Goal: Task Accomplishment & Management: Manage account settings

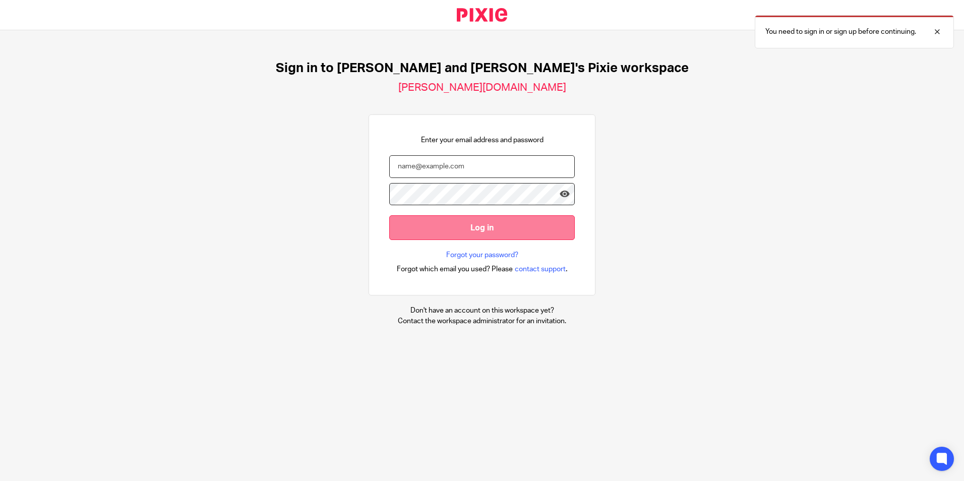
type input "natalie@boldenandlong.co.uk"
click at [477, 233] on input "Log in" at bounding box center [482, 227] width 186 height 25
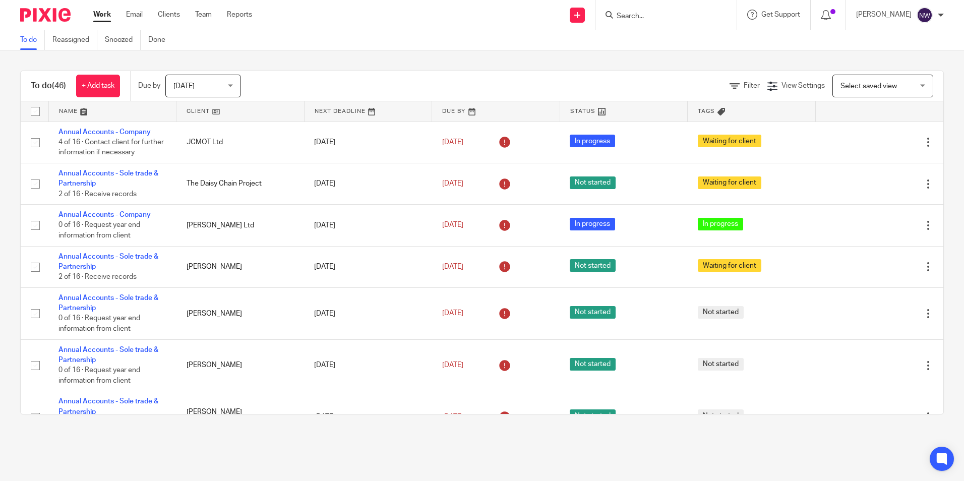
click at [672, 10] on form at bounding box center [669, 15] width 107 height 13
click at [644, 13] on input "Search" at bounding box center [661, 16] width 91 height 9
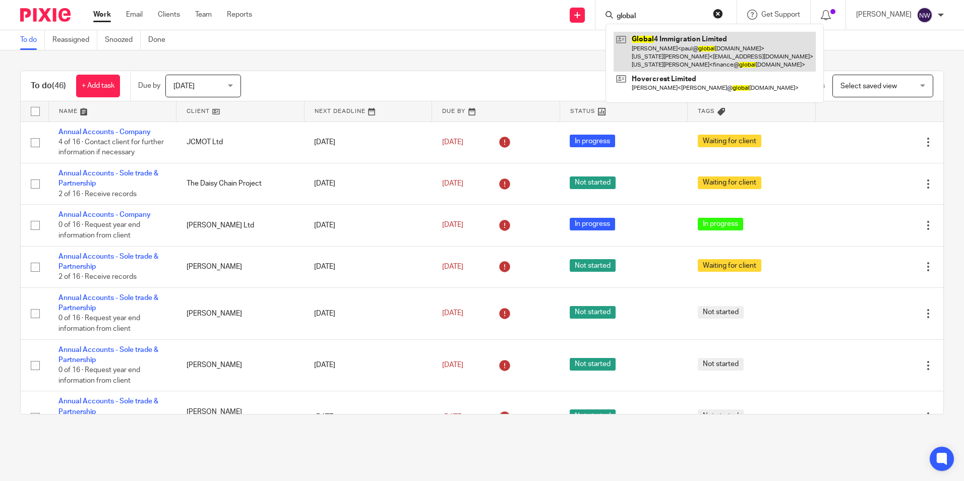
type input "global"
click at [661, 54] on link at bounding box center [715, 52] width 202 height 40
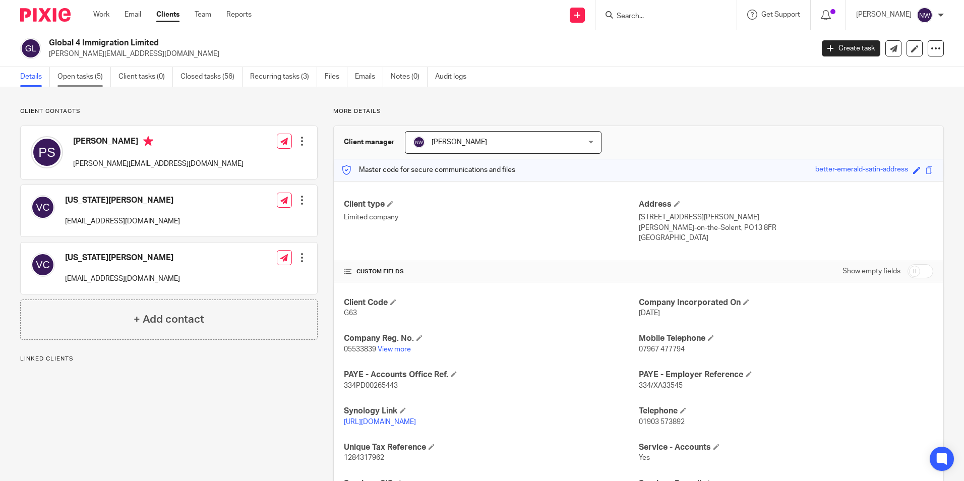
click at [92, 81] on link "Open tasks (5)" at bounding box center [83, 77] width 53 height 20
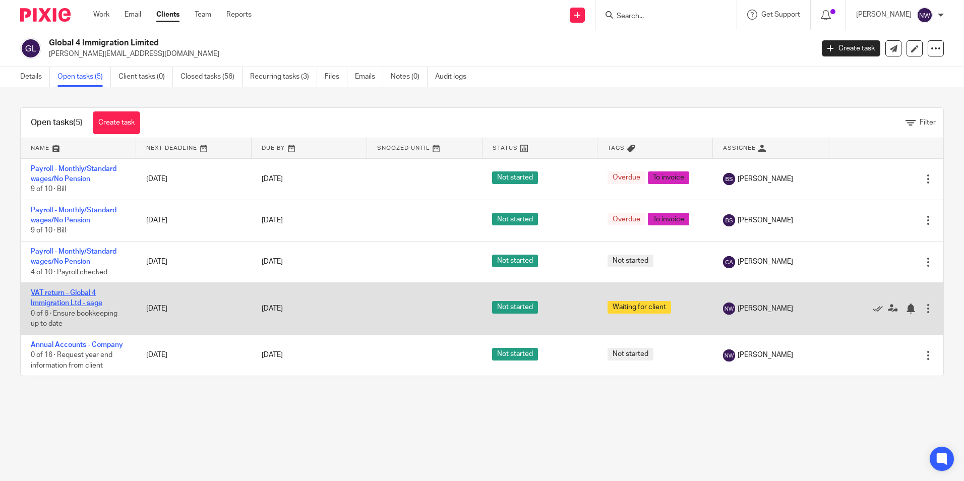
click at [42, 293] on link "VAT return - Global 4 Immigration Ltd - sage" at bounding box center [67, 297] width 72 height 17
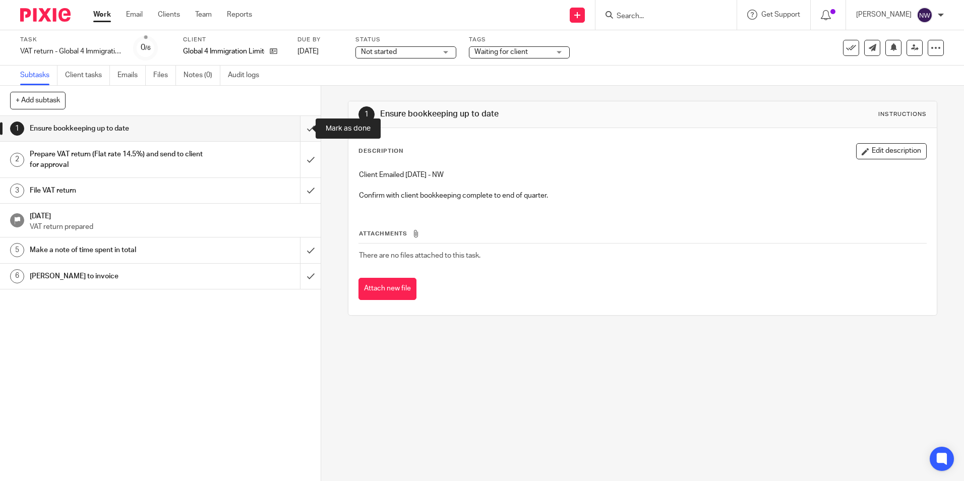
click at [301, 133] on input "submit" at bounding box center [160, 128] width 321 height 25
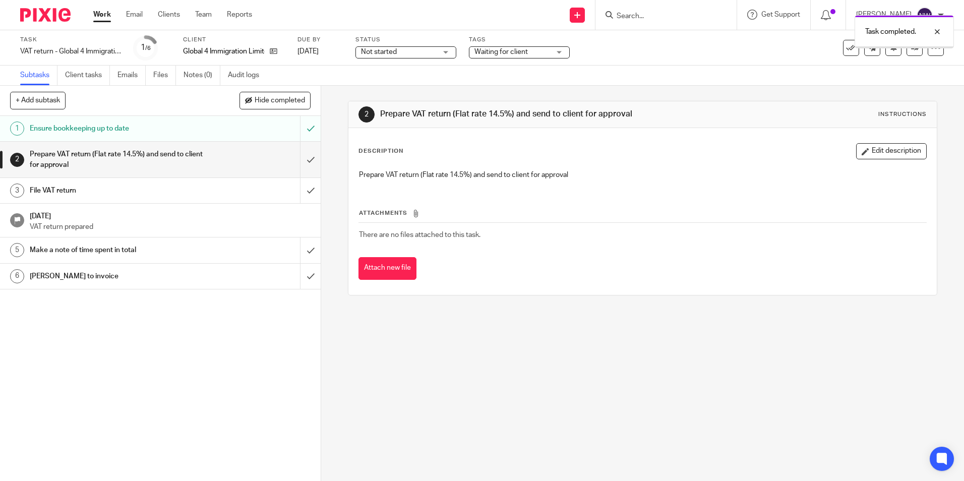
click at [299, 157] on input "submit" at bounding box center [160, 160] width 321 height 36
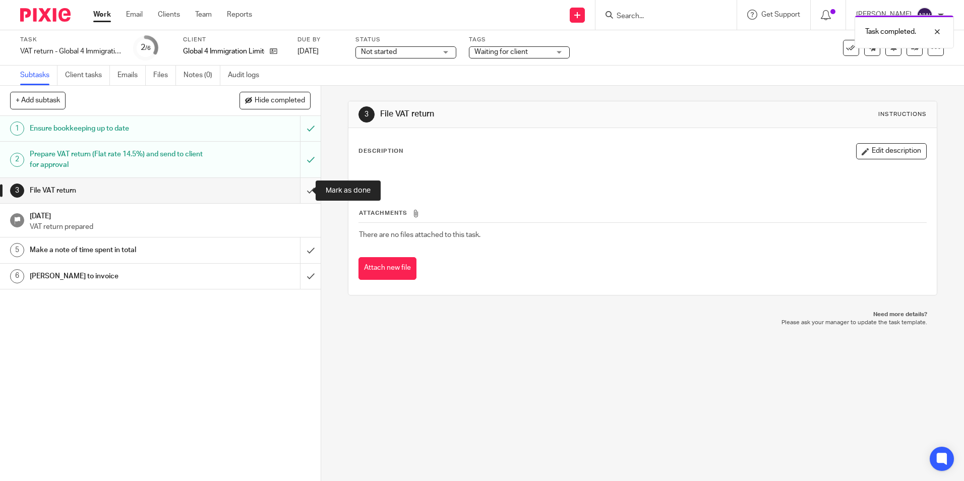
click at [300, 188] on input "submit" at bounding box center [160, 190] width 321 height 25
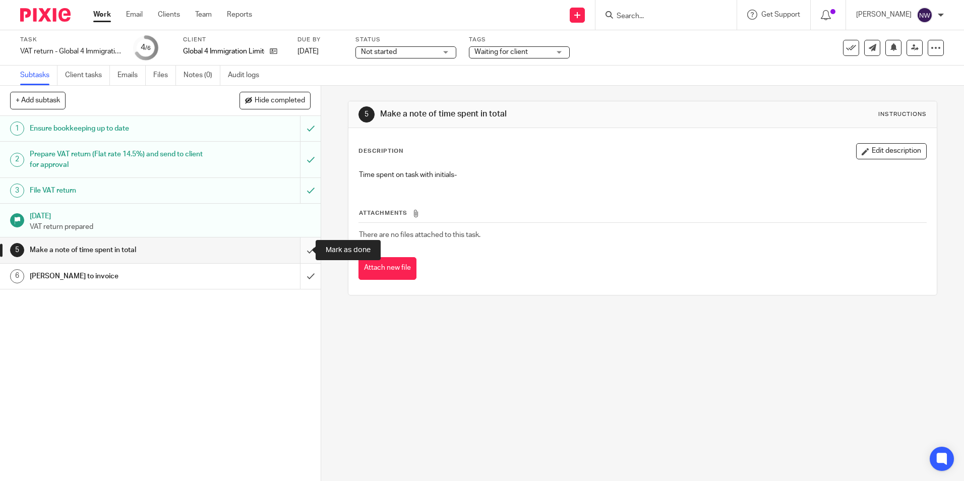
click at [296, 254] on input "submit" at bounding box center [160, 250] width 321 height 25
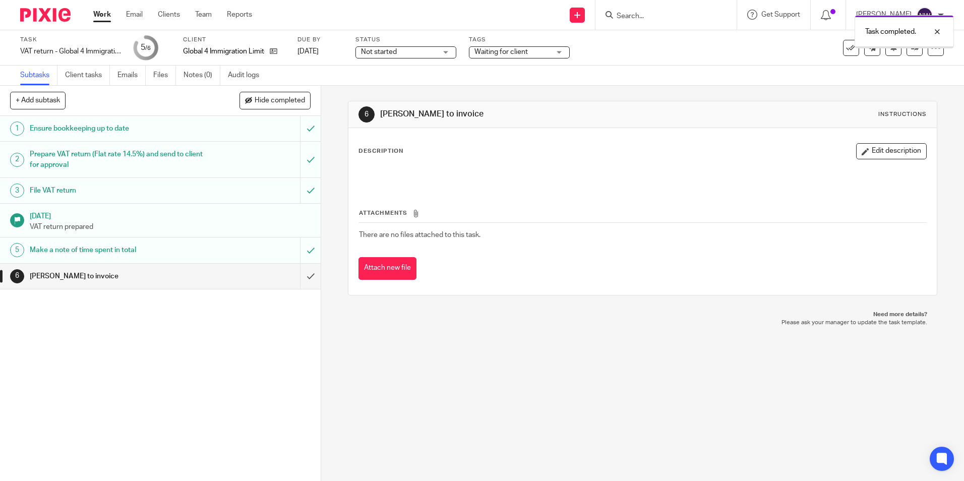
click at [436, 49] on span "Not started" at bounding box center [399, 52] width 76 height 11
click at [416, 89] on li "In progress" at bounding box center [408, 89] width 100 height 21
click at [520, 52] on span "Waiting for client" at bounding box center [501, 51] width 53 height 7
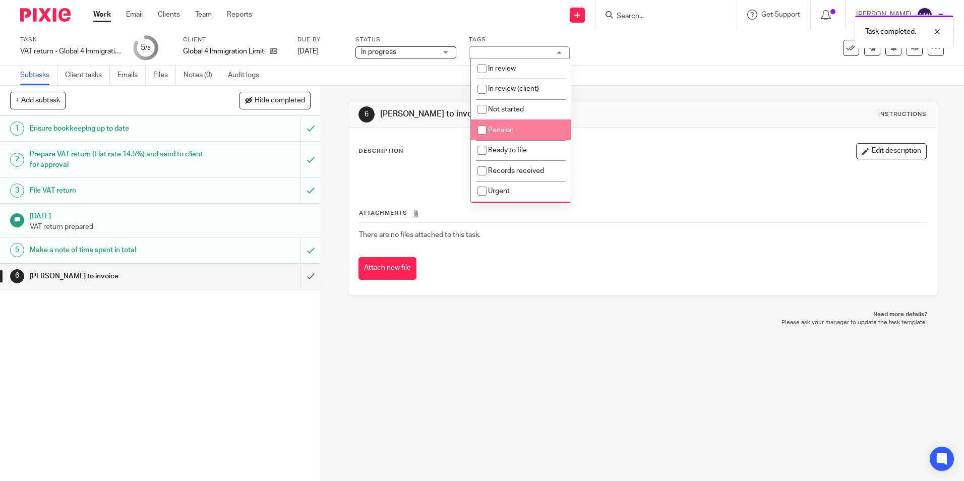
scroll to position [50, 0]
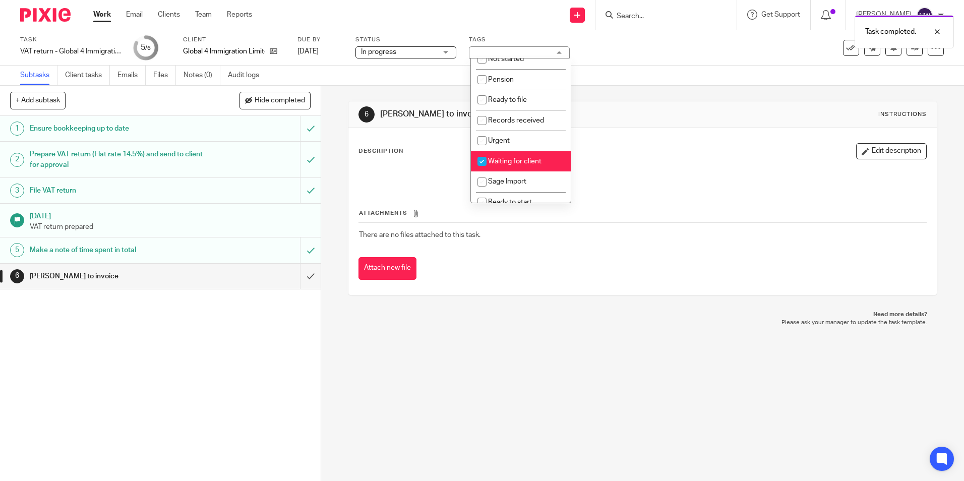
click at [514, 166] on li "Waiting for client" at bounding box center [521, 161] width 100 height 21
checkbox input "false"
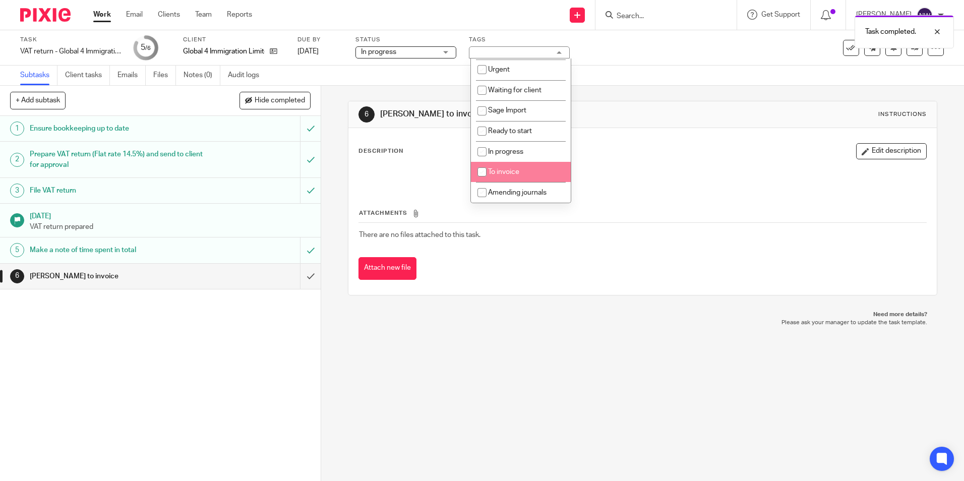
click at [515, 172] on span "To invoice" at bounding box center [503, 171] width 31 height 7
checkbox input "true"
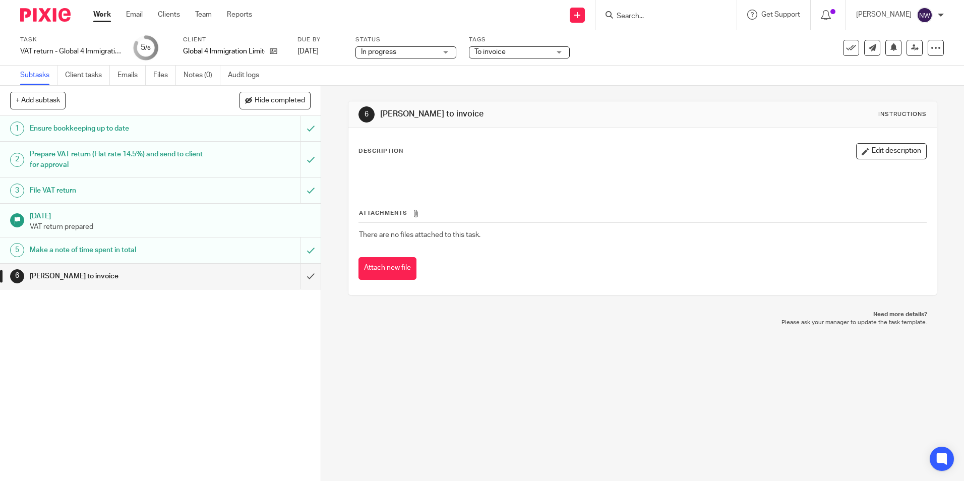
click at [708, 78] on div "Subtasks Client tasks Emails Files Notes (0) Audit logs" at bounding box center [482, 76] width 964 height 20
click at [911, 46] on icon at bounding box center [915, 48] width 8 height 8
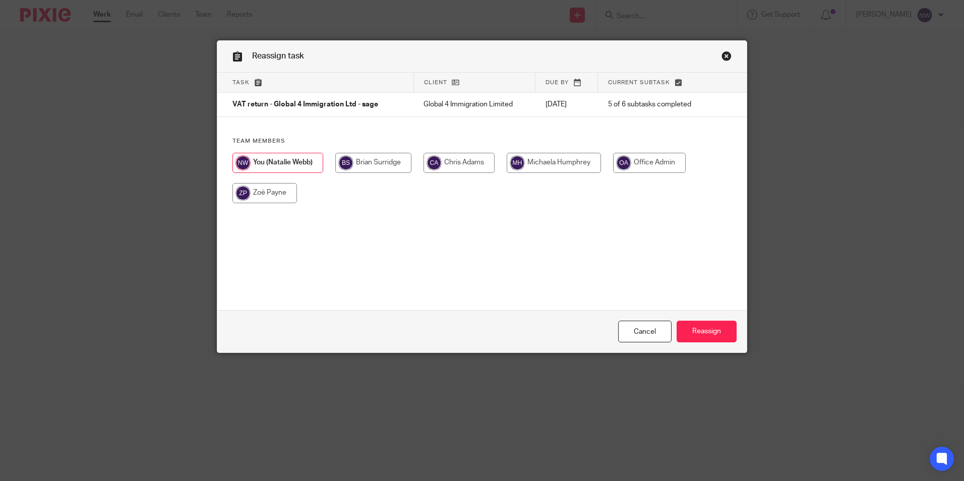
click at [396, 165] on input "radio" at bounding box center [373, 163] width 76 height 20
radio input "true"
click at [703, 329] on input "Reassign" at bounding box center [707, 332] width 60 height 22
